Goal: Information Seeking & Learning: Learn about a topic

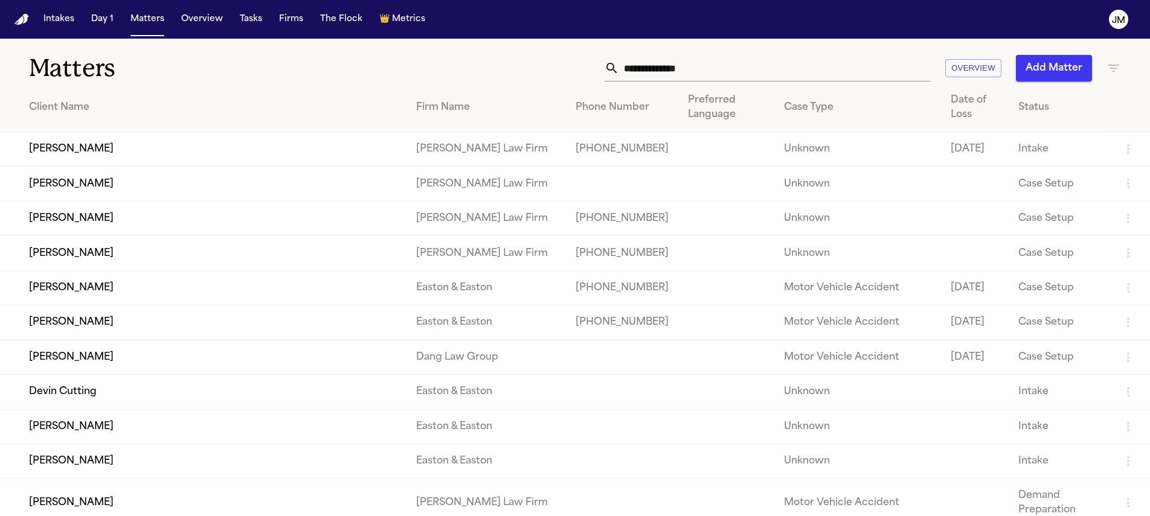
click at [723, 79] on input "text" at bounding box center [775, 68] width 312 height 27
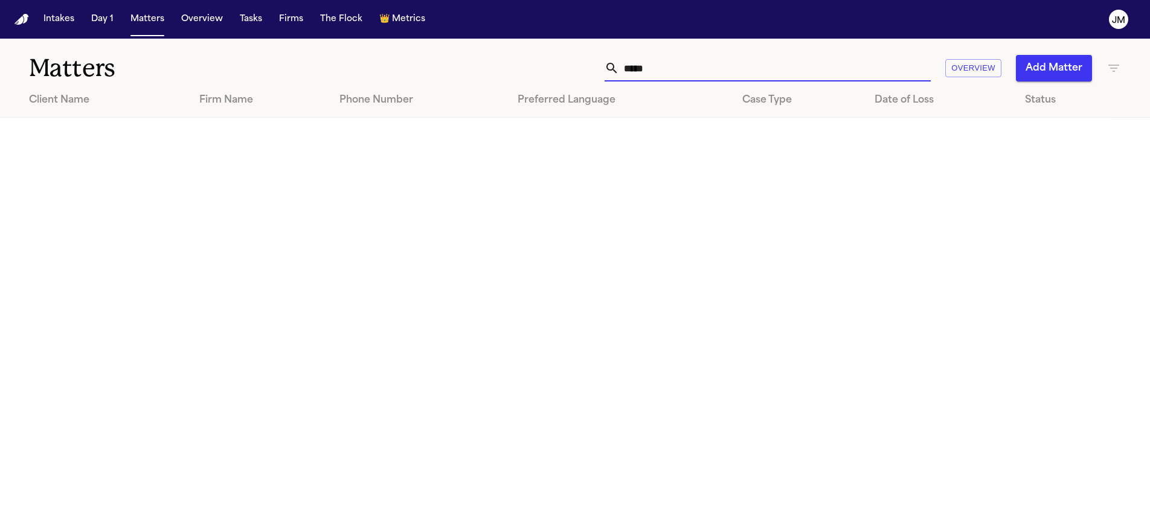
type input "*****"
click at [65, 24] on button "Intakes" at bounding box center [59, 19] width 40 height 22
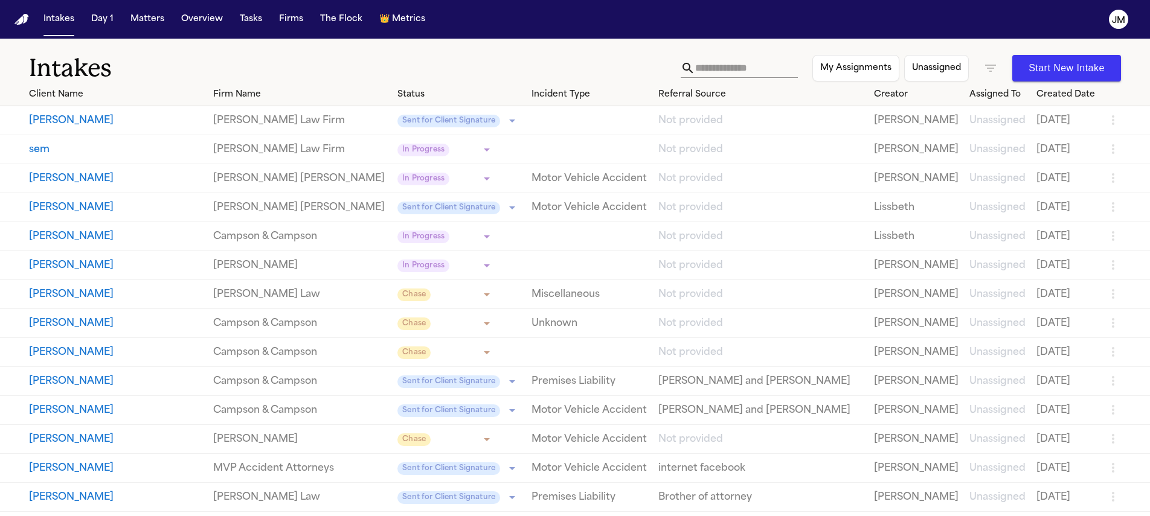
click at [764, 72] on input "text" at bounding box center [746, 68] width 103 height 19
click at [762, 70] on input "text" at bounding box center [746, 68] width 103 height 19
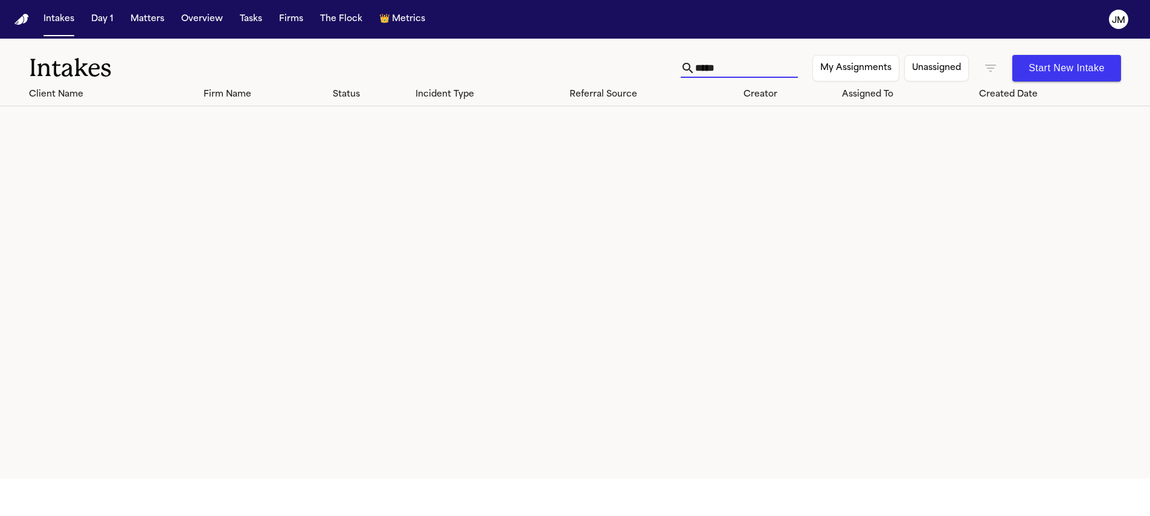
click at [989, 68] on icon "button" at bounding box center [990, 68] width 11 height 7
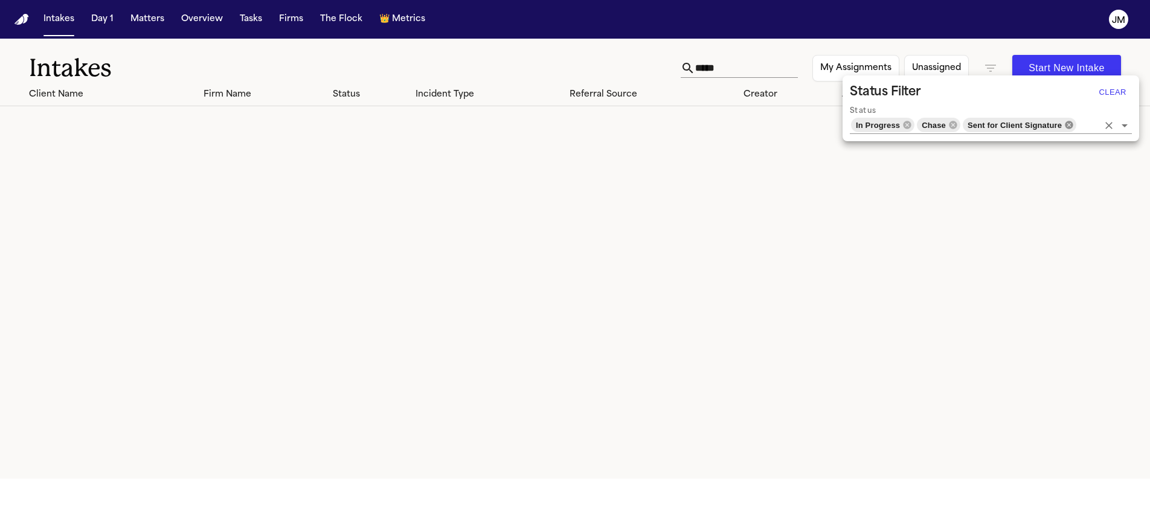
click at [1070, 122] on icon at bounding box center [1069, 125] width 8 height 8
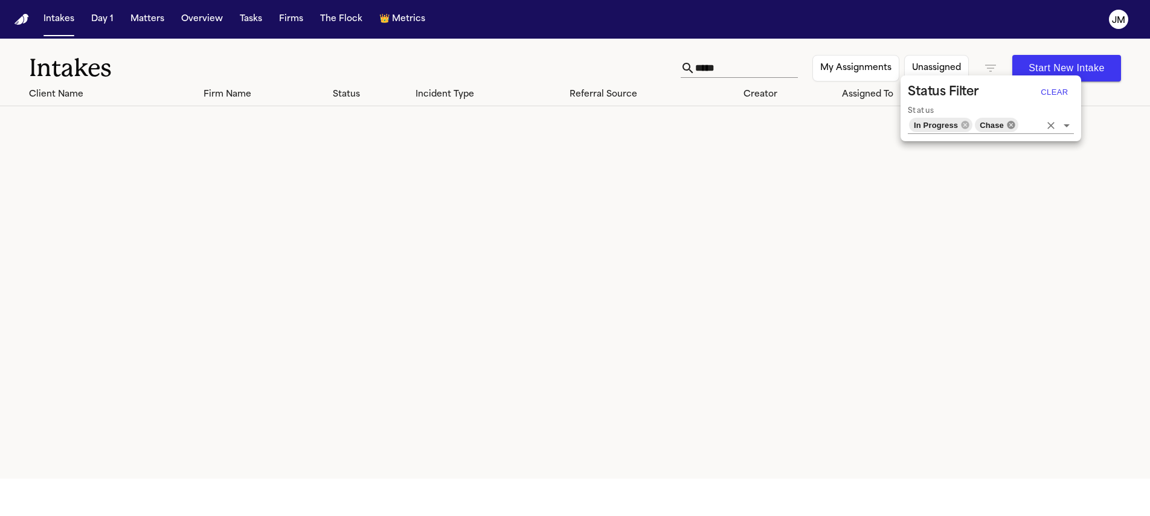
click at [1008, 123] on icon at bounding box center [1011, 125] width 8 height 8
click at [973, 125] on icon at bounding box center [975, 125] width 10 height 10
click at [959, 37] on div at bounding box center [575, 258] width 1150 height 516
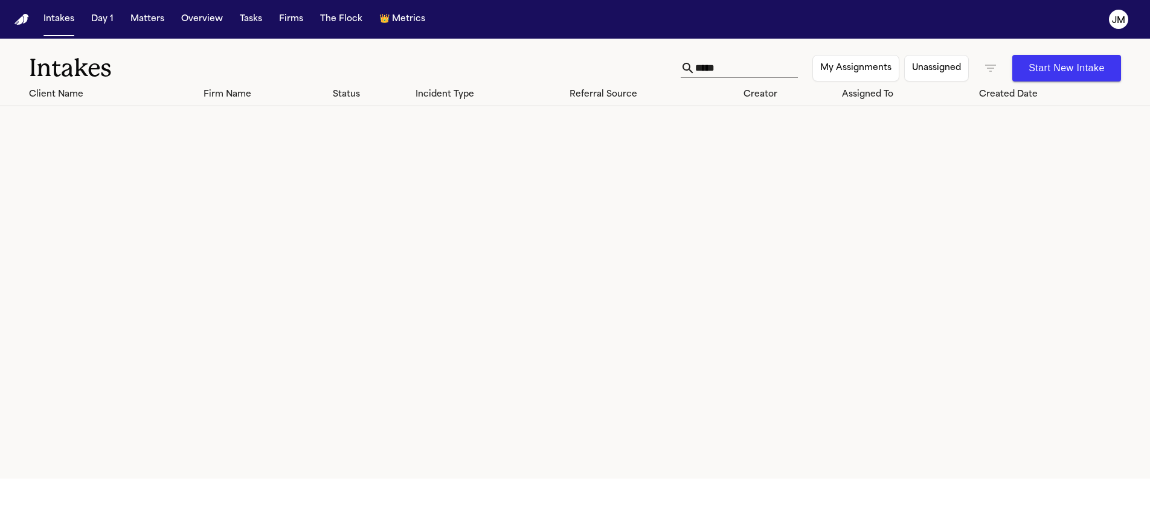
click at [759, 60] on input "*****" at bounding box center [746, 68] width 103 height 19
click at [753, 59] on input "*****" at bounding box center [746, 68] width 103 height 19
click at [706, 66] on input "***" at bounding box center [746, 68] width 103 height 19
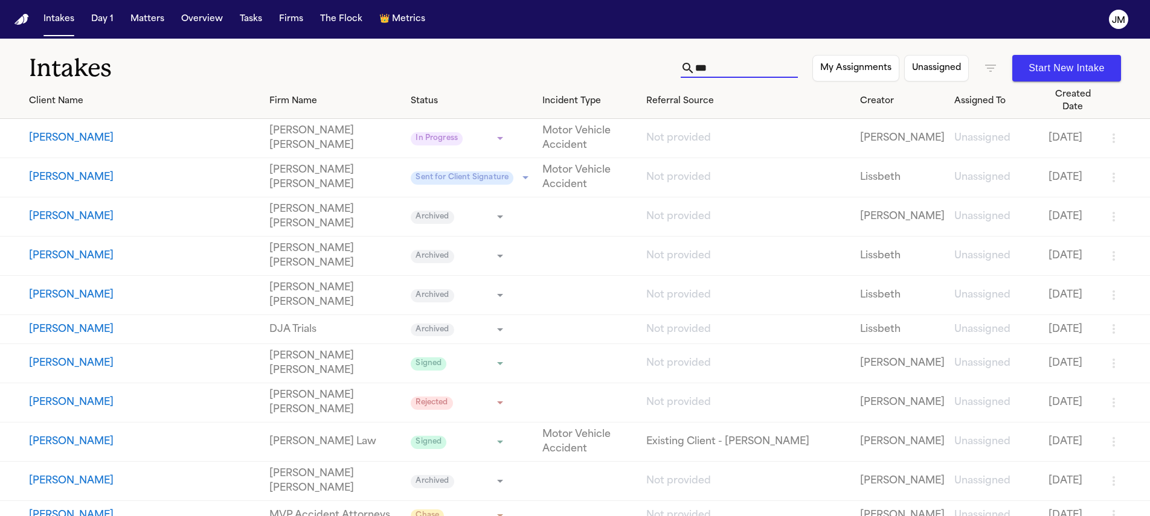
click at [703, 70] on input "***" at bounding box center [746, 68] width 103 height 19
click at [708, 68] on input "***" at bounding box center [746, 68] width 103 height 19
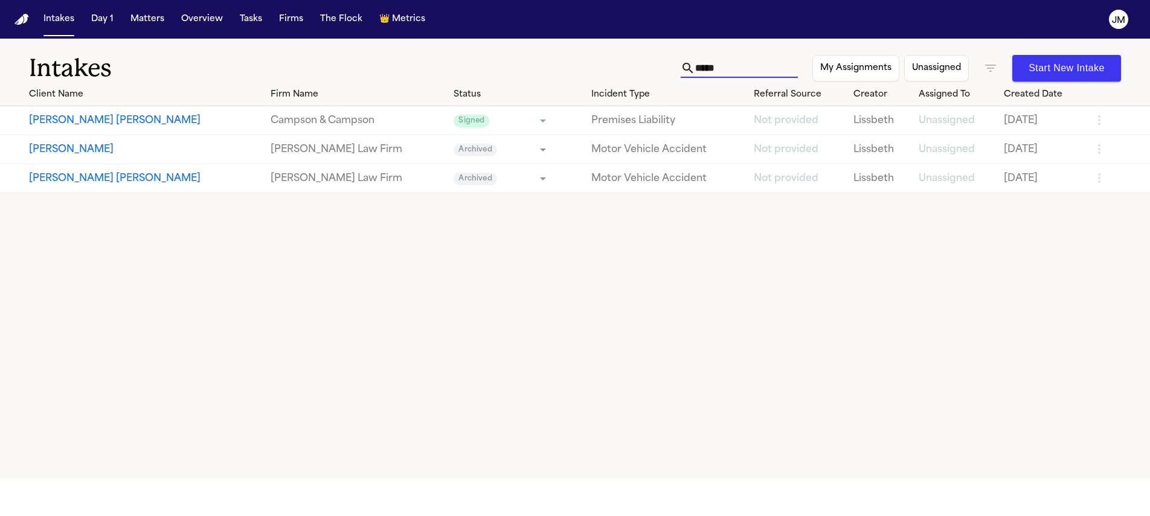
type input "*****"
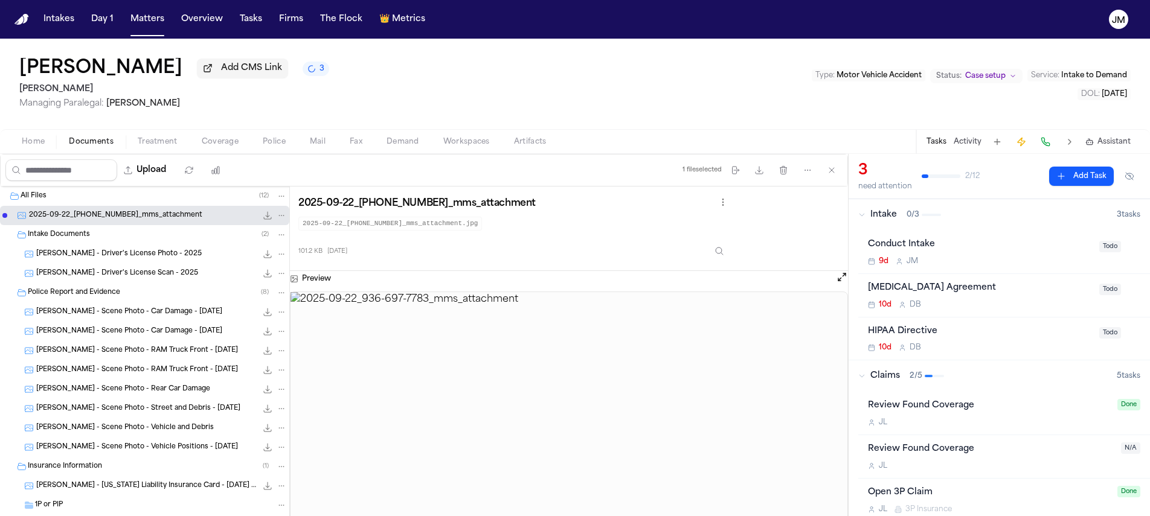
scroll to position [24, 0]
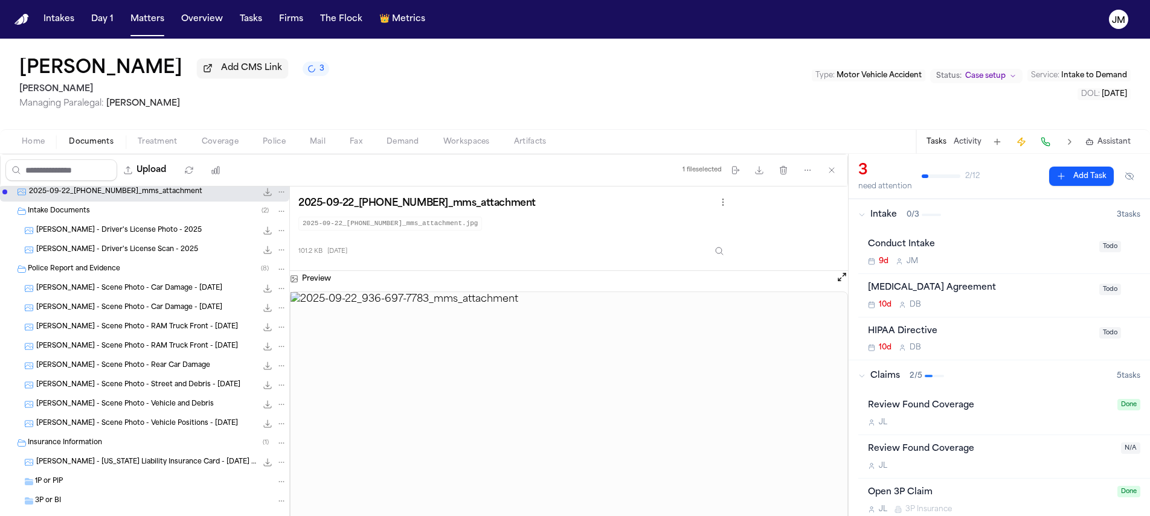
click at [212, 147] on span "Coverage" at bounding box center [220, 142] width 37 height 10
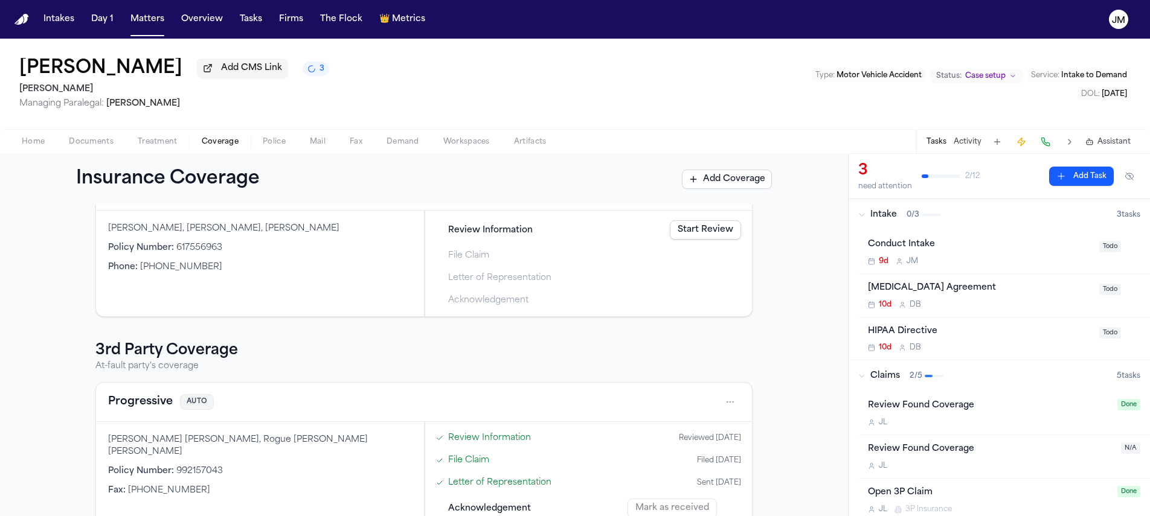
scroll to position [118, 0]
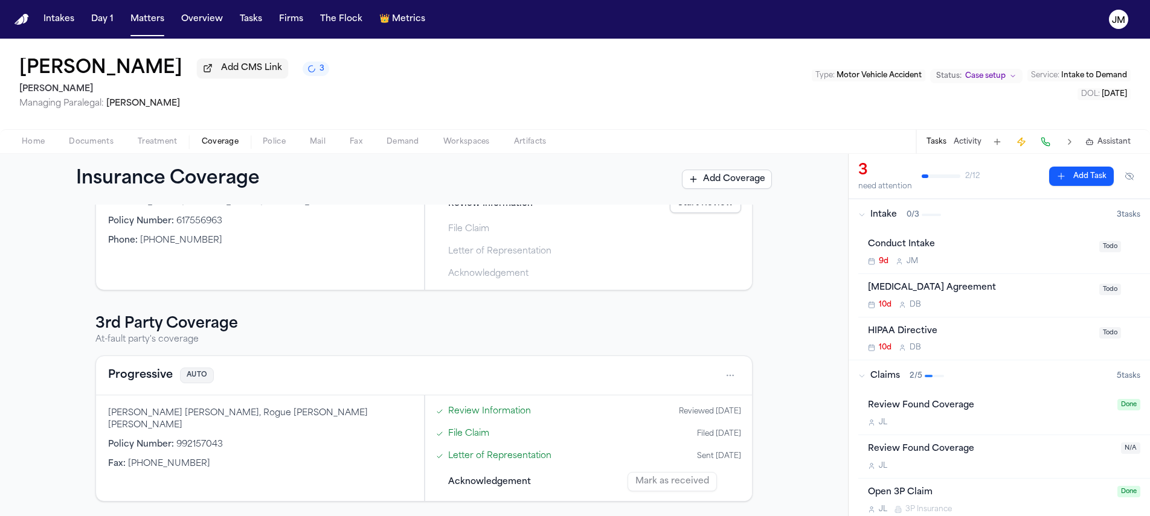
click at [721, 375] on html "Intakes Day 1 Matters Overview Tasks Firms The Flock 👑 Metrics JM [PERSON_NAME]…" at bounding box center [575, 258] width 1150 height 516
click at [669, 413] on div "View coverage details" at bounding box center [687, 406] width 91 height 31
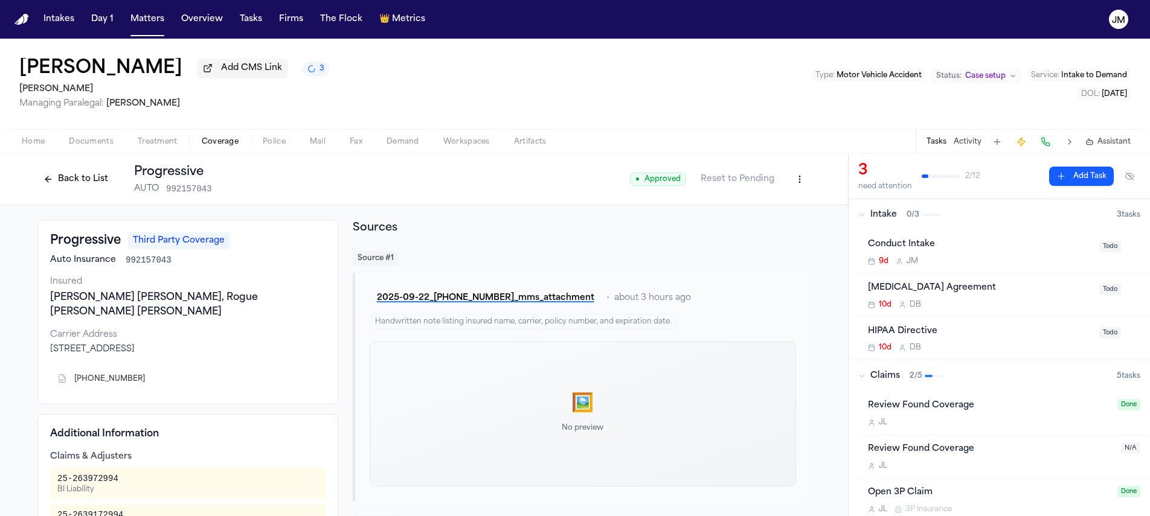
click at [102, 142] on span "Documents" at bounding box center [91, 142] width 45 height 10
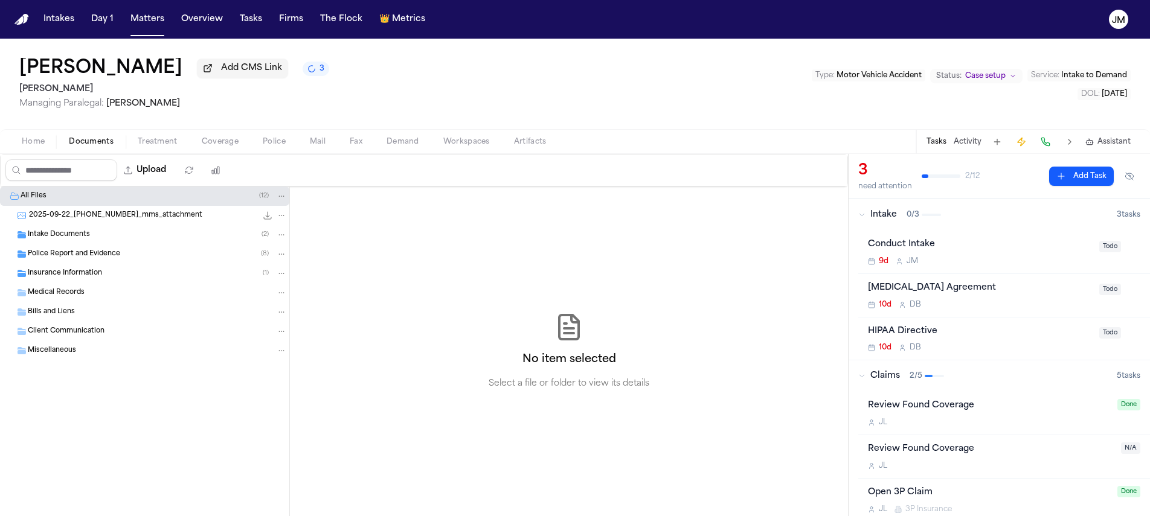
click at [62, 274] on span "Insurance Information" at bounding box center [65, 274] width 74 height 10
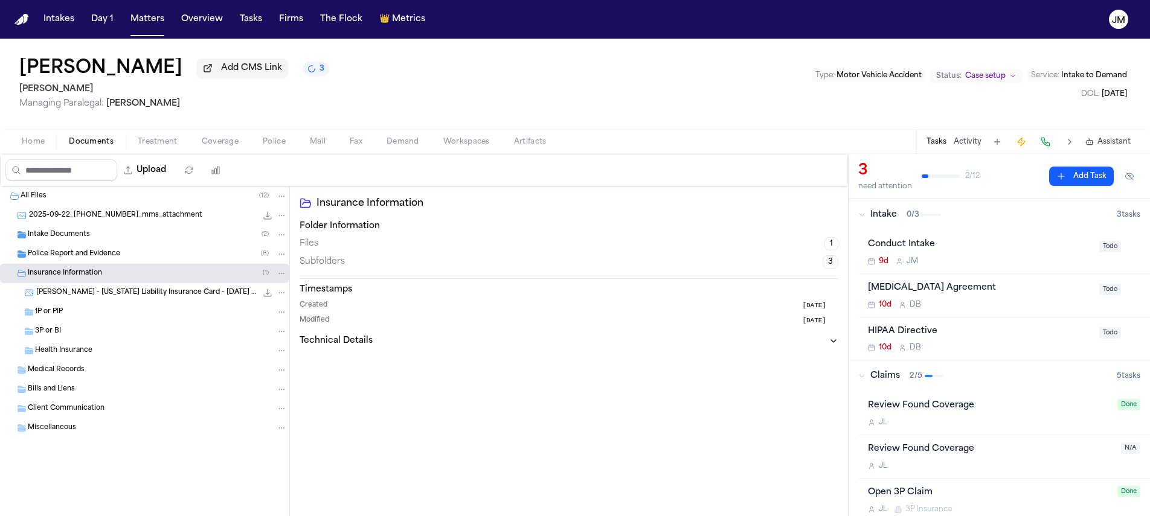
click at [62, 341] on div "3P or BI" at bounding box center [144, 331] width 289 height 19
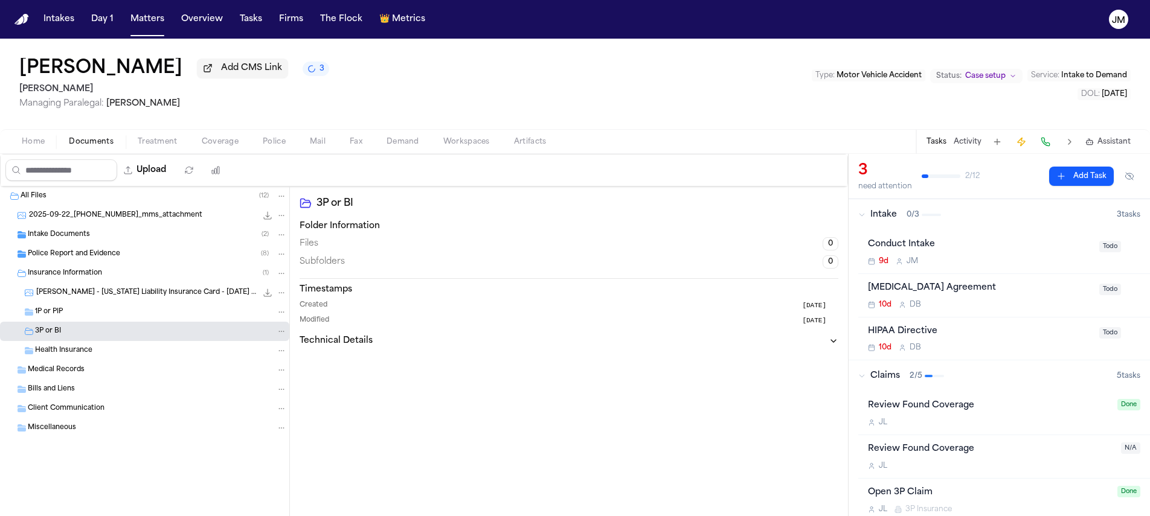
click at [62, 339] on div "3P or BI" at bounding box center [144, 331] width 289 height 19
click at [65, 318] on div "1P or PIP" at bounding box center [161, 312] width 252 height 11
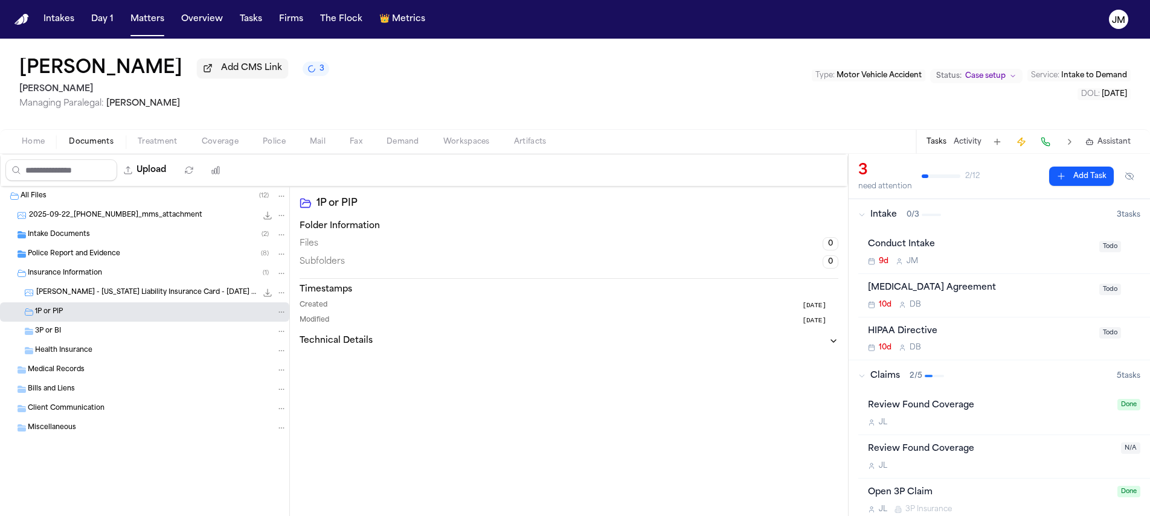
click at [57, 335] on span "3P or BI" at bounding box center [48, 332] width 26 height 10
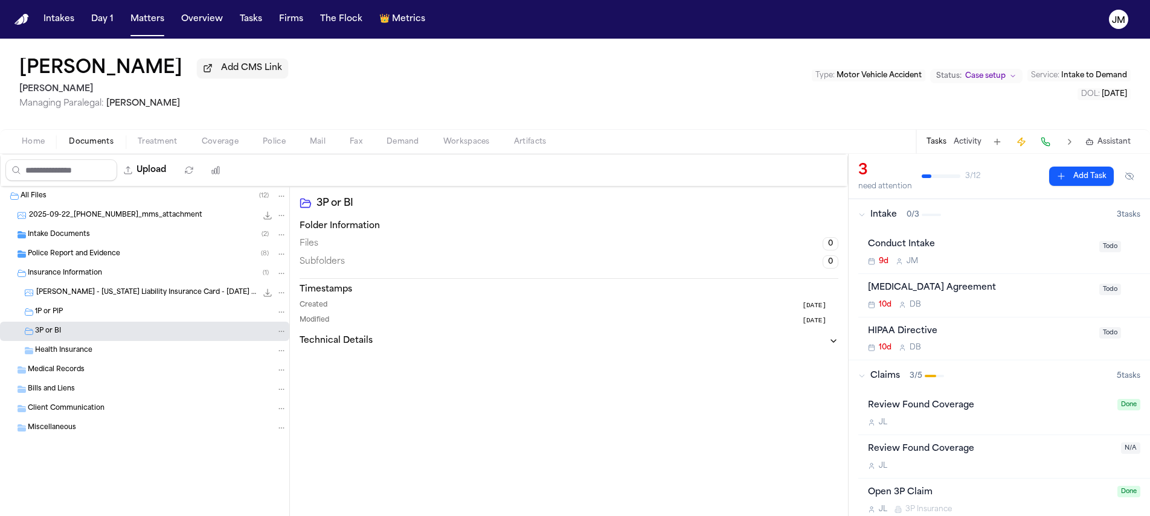
click at [65, 314] on div "1P or PIP" at bounding box center [161, 312] width 252 height 11
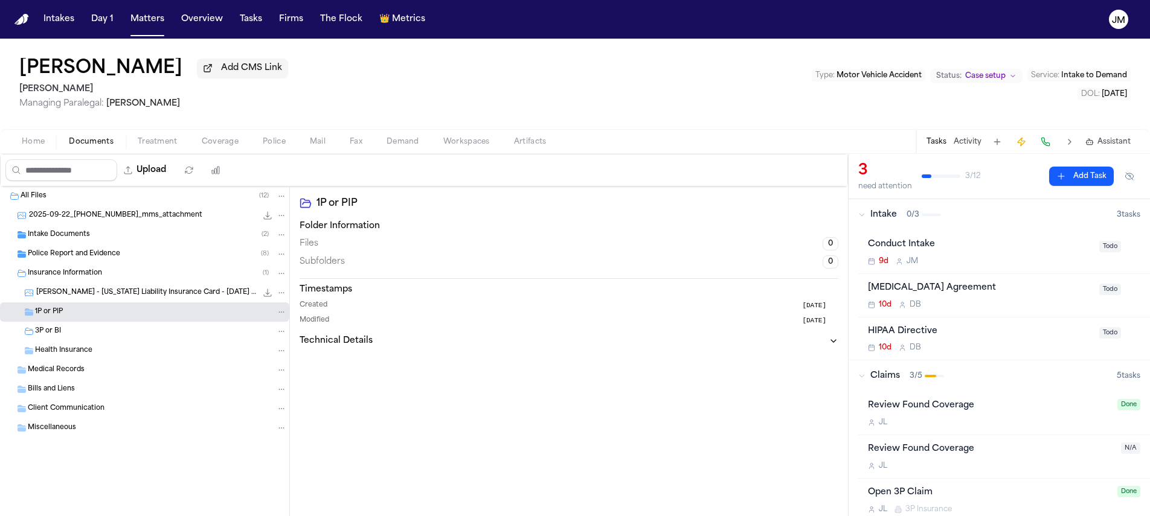
click at [63, 334] on div "3P or BI" at bounding box center [161, 331] width 252 height 11
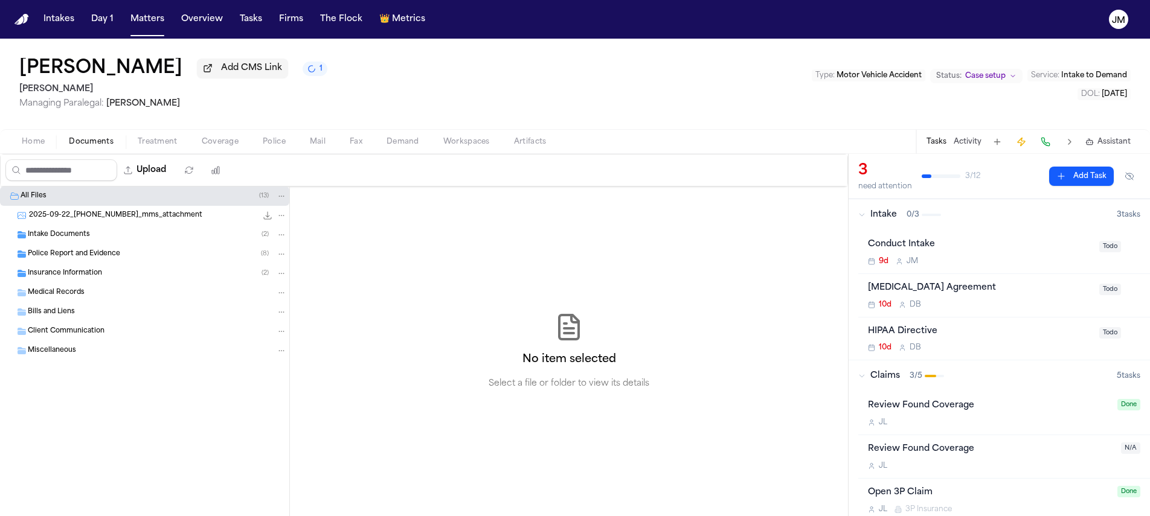
click at [40, 277] on span "Insurance Information" at bounding box center [65, 274] width 74 height 10
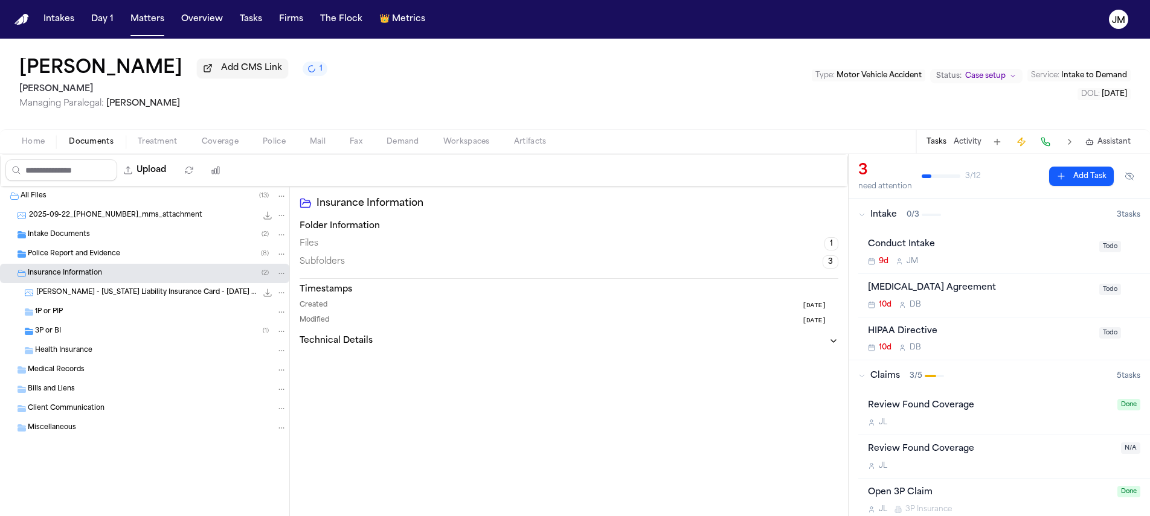
click at [70, 335] on div "3P or BI ( 1 )" at bounding box center [161, 331] width 252 height 11
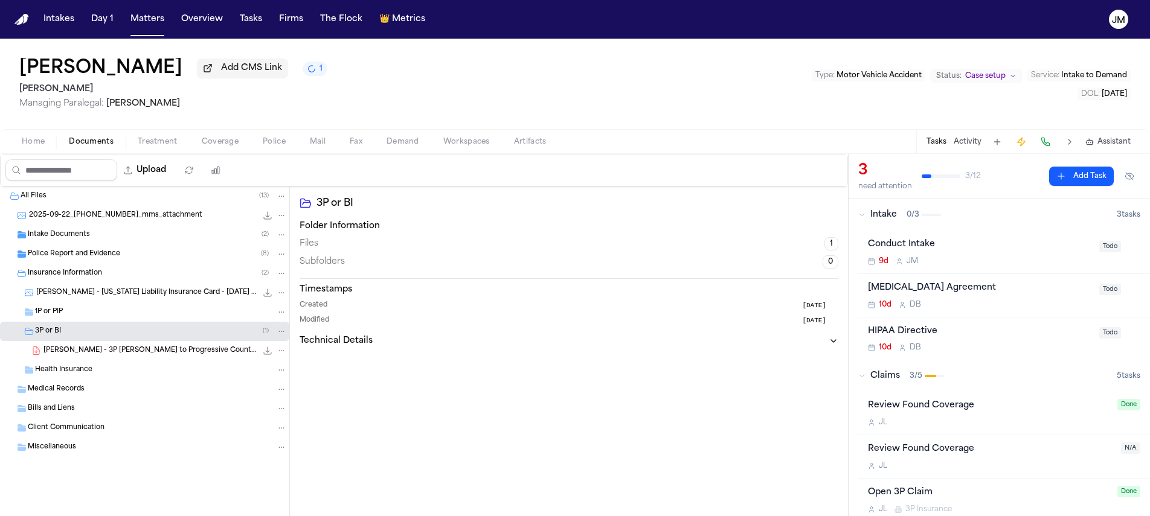
click at [214, 146] on span "Coverage" at bounding box center [220, 142] width 37 height 10
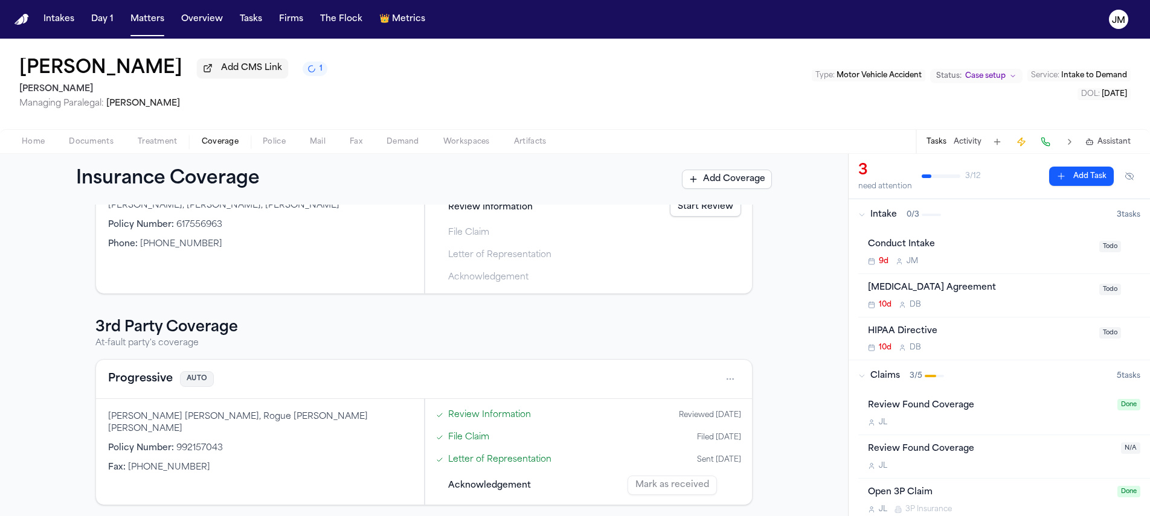
scroll to position [115, 0]
click at [735, 375] on html "Intakes Day 1 Matters Overview Tasks Firms The Flock 👑 Metrics JM Anya Rodrigue…" at bounding box center [575, 258] width 1150 height 516
click at [706, 401] on div "View coverage details" at bounding box center [687, 410] width 91 height 31
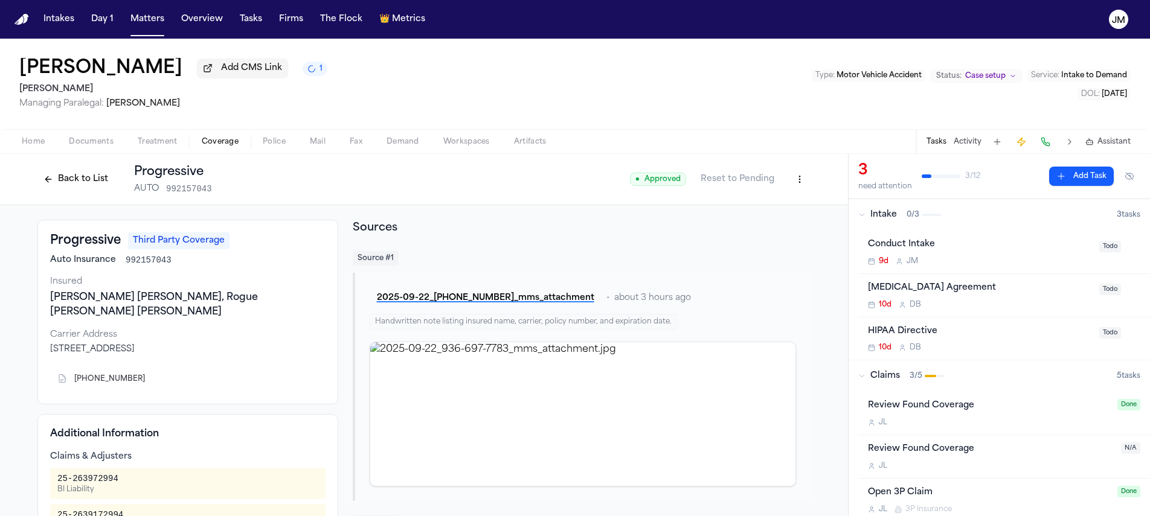
click at [74, 187] on button "Back to List" at bounding box center [75, 179] width 77 height 19
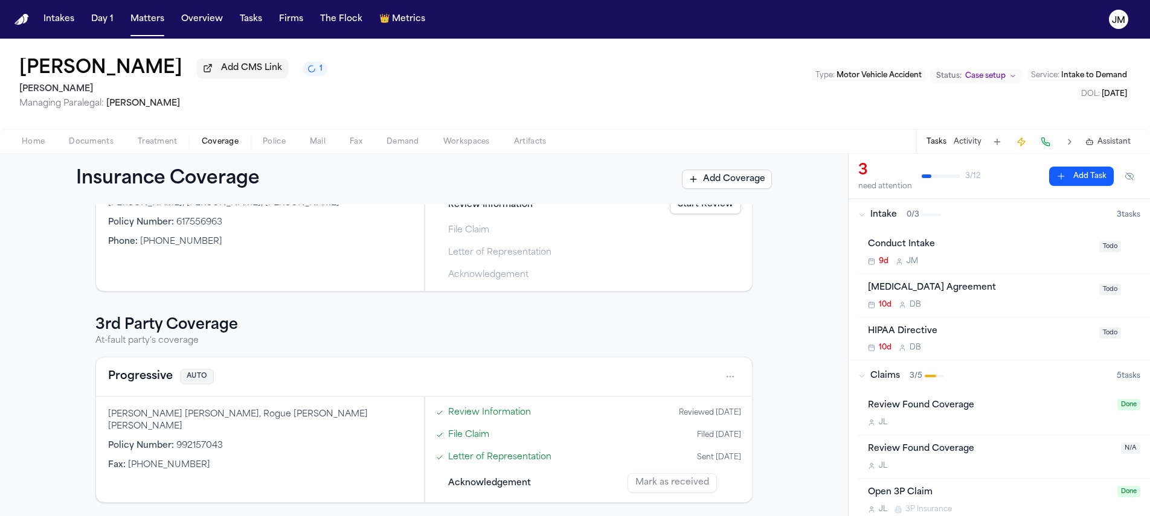
scroll to position [118, 0]
click at [724, 370] on html "Intakes Day 1 Matters Overview Tasks Firms The Flock 👑 Metrics JM Anya Rodrigue…" at bounding box center [575, 258] width 1150 height 516
click at [698, 393] on div "View coverage details" at bounding box center [687, 406] width 91 height 31
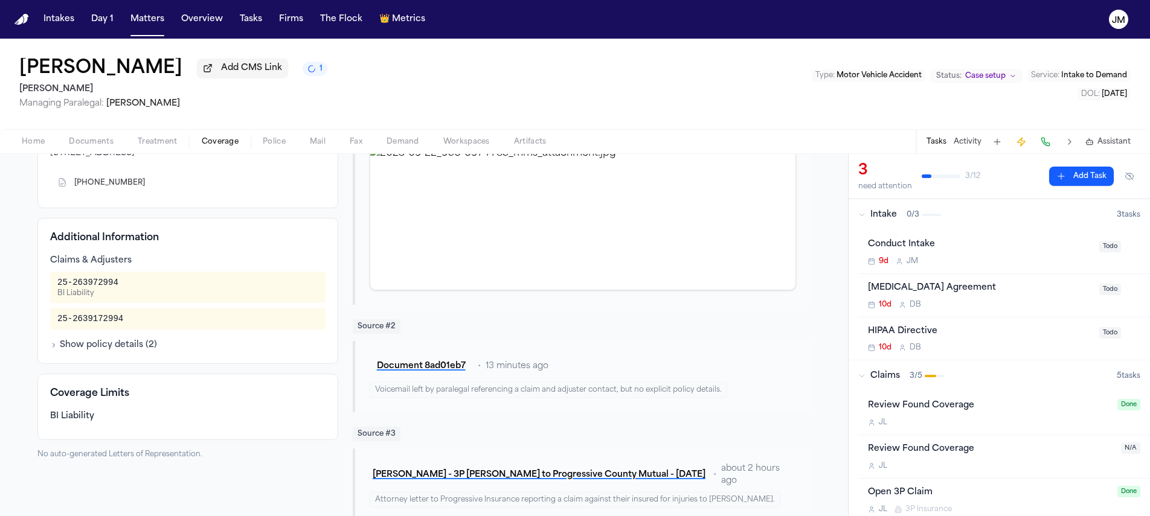
scroll to position [219, 0]
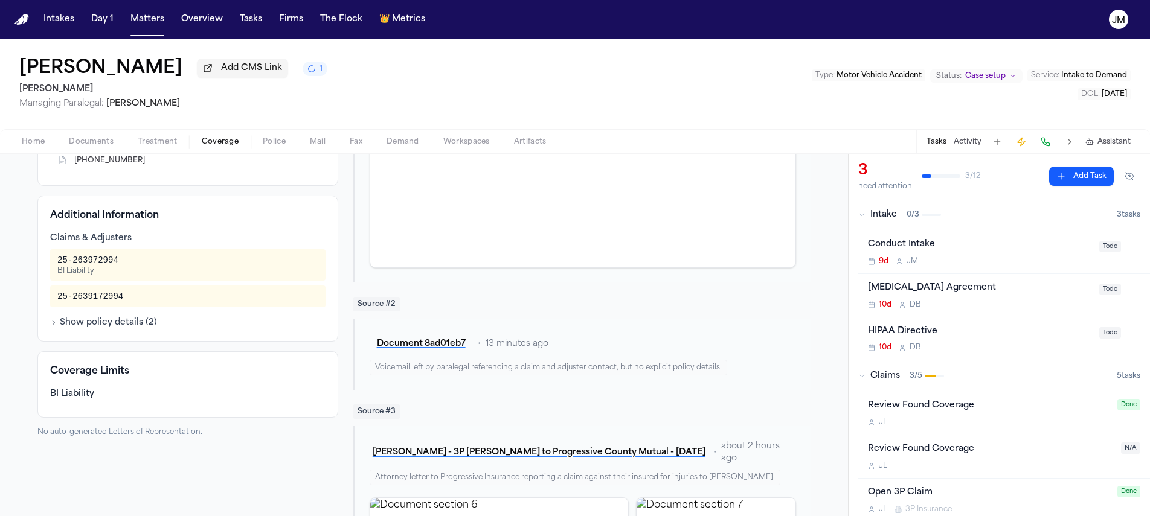
click at [97, 317] on button "Show policy details ( 2 )" at bounding box center [103, 323] width 107 height 12
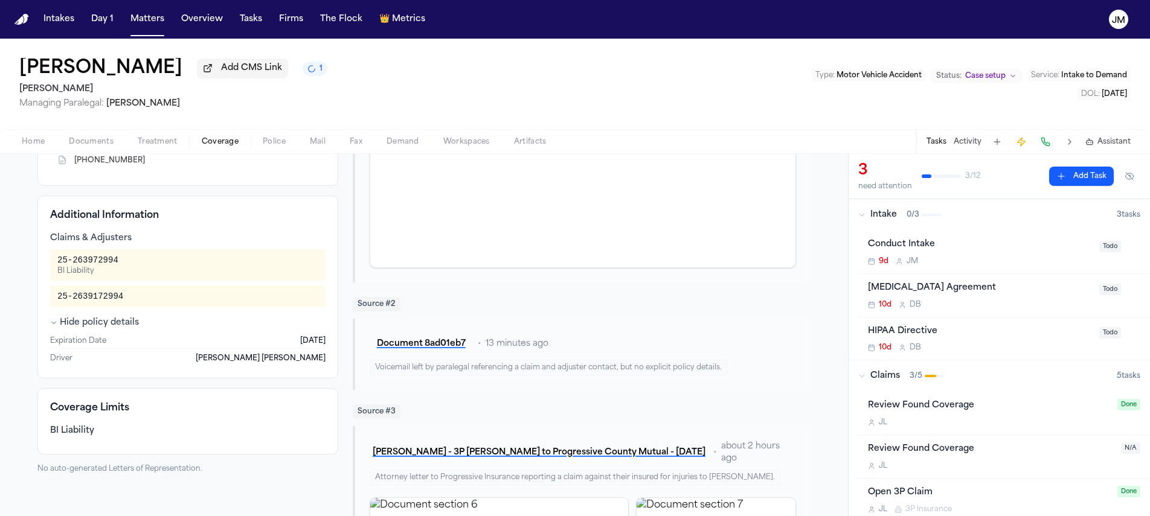
click at [97, 317] on button "Hide policy details" at bounding box center [94, 323] width 89 height 12
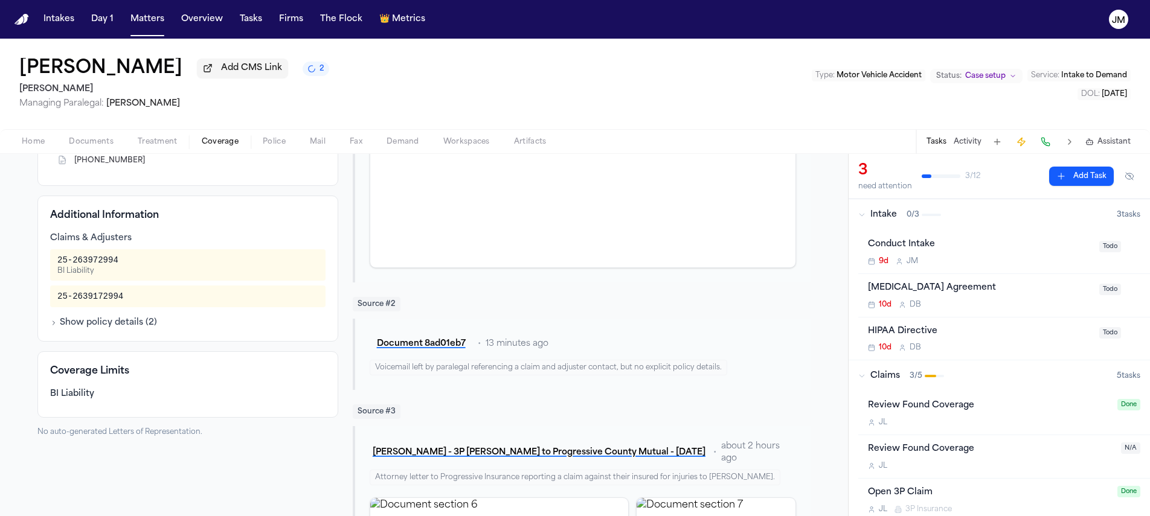
click at [33, 152] on div "Home Documents Treatment Coverage Police Mail Fax Demand Workspaces Artifacts T…" at bounding box center [575, 141] width 1150 height 24
click at [33, 147] on span "Home" at bounding box center [33, 142] width 23 height 10
